Goal: Information Seeking & Learning: Learn about a topic

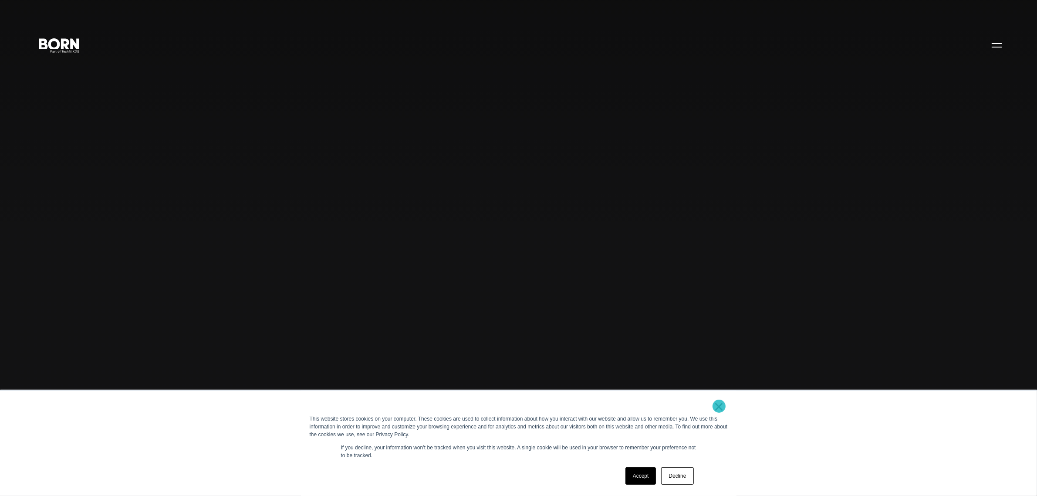
click at [719, 406] on link "×" at bounding box center [719, 406] width 10 height 8
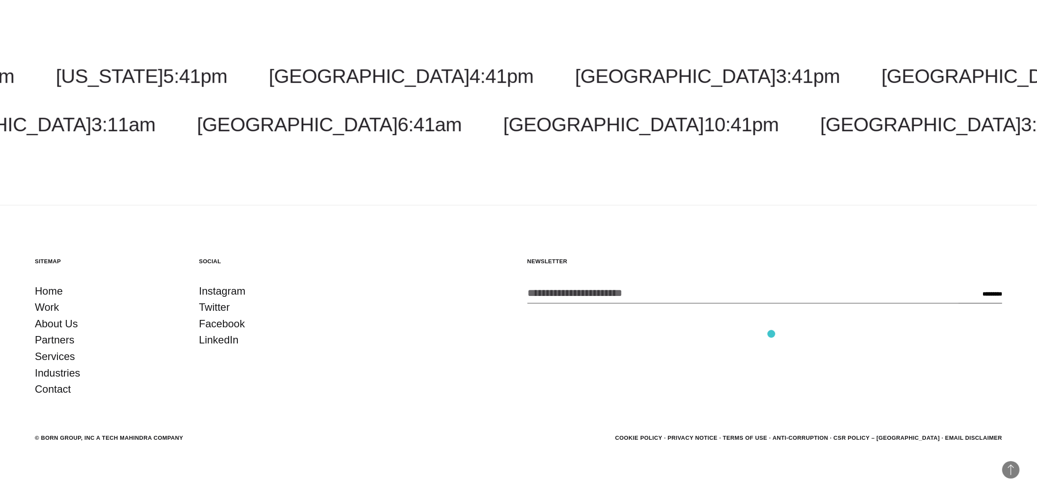
scroll to position [3248, 0]
click at [51, 328] on link "About Us" at bounding box center [56, 323] width 43 height 17
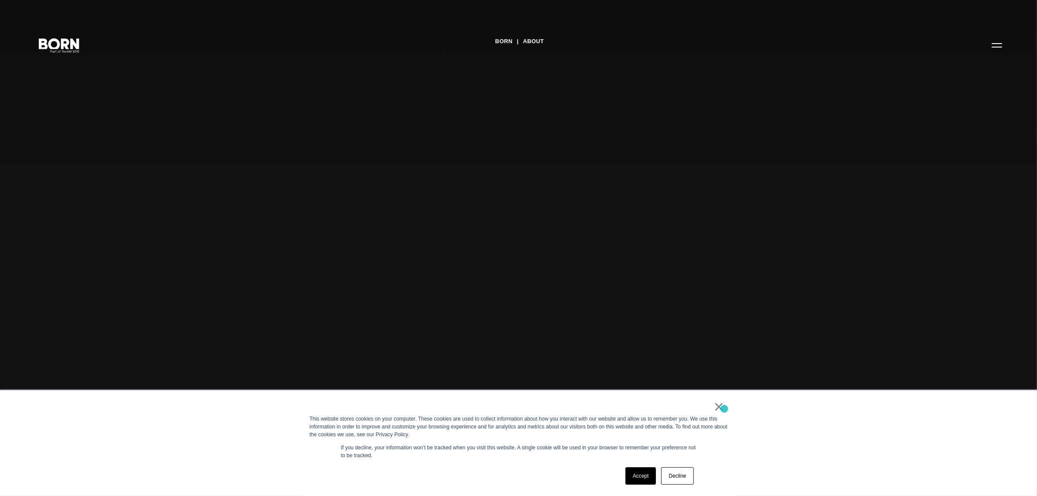
click at [724, 409] on div "× This website stores cookies on your computer. These cookies are used to colle…" at bounding box center [519, 442] width 436 height 105
click at [721, 406] on link "×" at bounding box center [719, 406] width 10 height 8
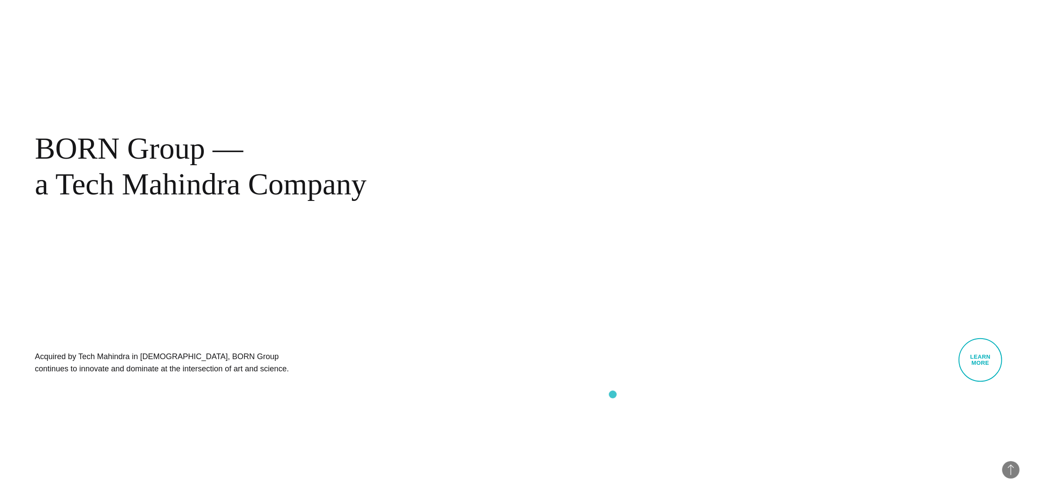
scroll to position [599, 0]
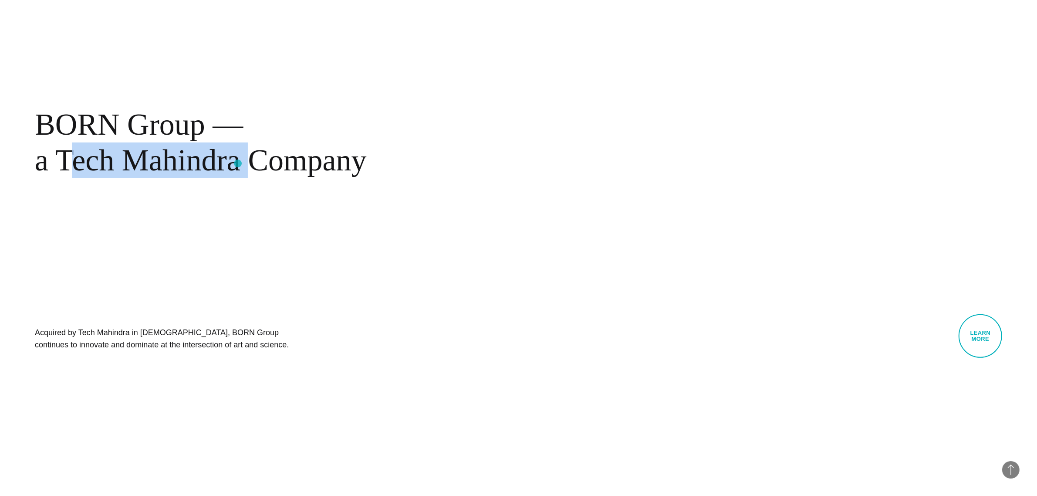
drag, startPoint x: 62, startPoint y: 160, endPoint x: 238, endPoint y: 163, distance: 176.0
click at [238, 163] on div "BORN Group — a Tech Mahindra Company" at bounding box center [283, 142] width 497 height 71
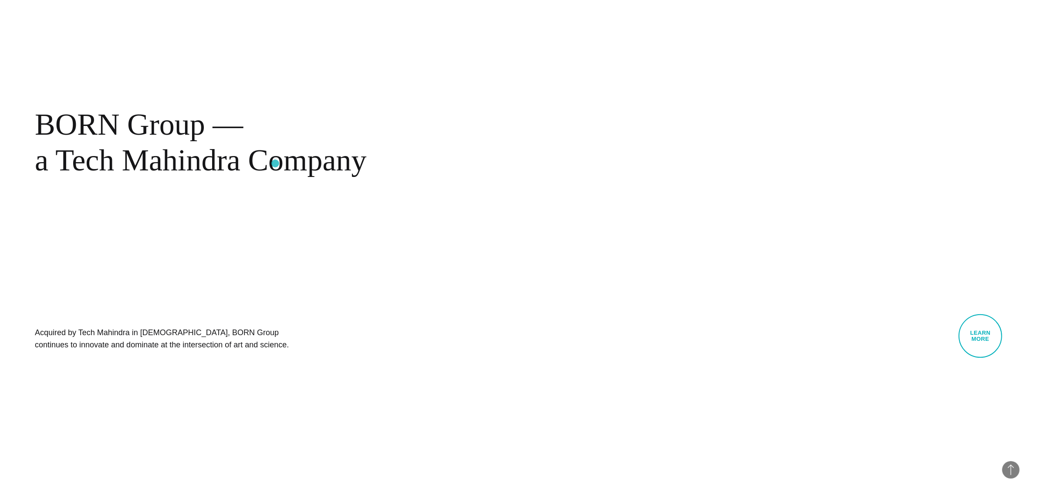
click at [285, 163] on div "BORN Group — a Tech Mahindra Company" at bounding box center [283, 142] width 497 height 71
drag, startPoint x: 255, startPoint y: 164, endPoint x: 354, endPoint y: 164, distance: 98.9
click at [353, 164] on div "BORN Group — a Tech Mahindra Company" at bounding box center [283, 142] width 497 height 71
click at [358, 162] on div "BORN Group — a Tech Mahindra Company" at bounding box center [283, 142] width 497 height 71
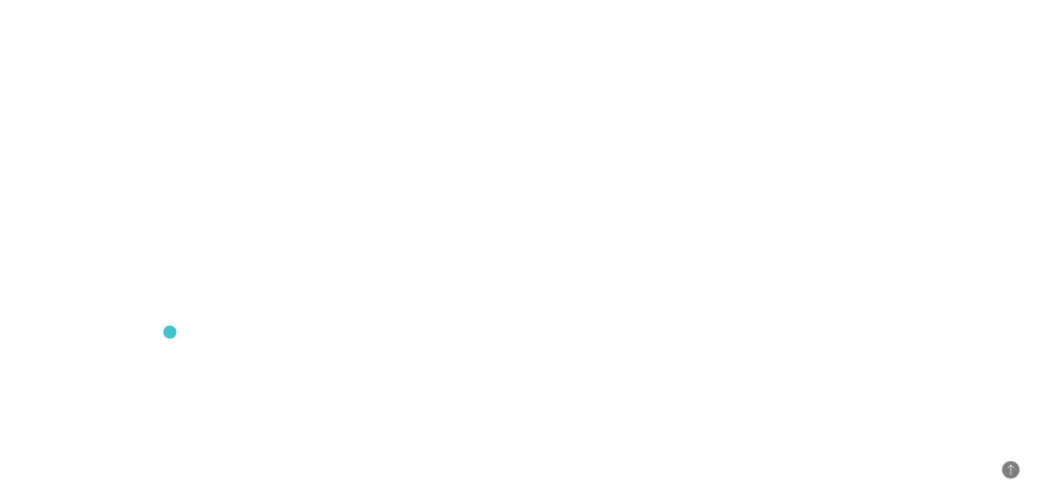
scroll to position [1035, 0]
